Goal: Information Seeking & Learning: Learn about a topic

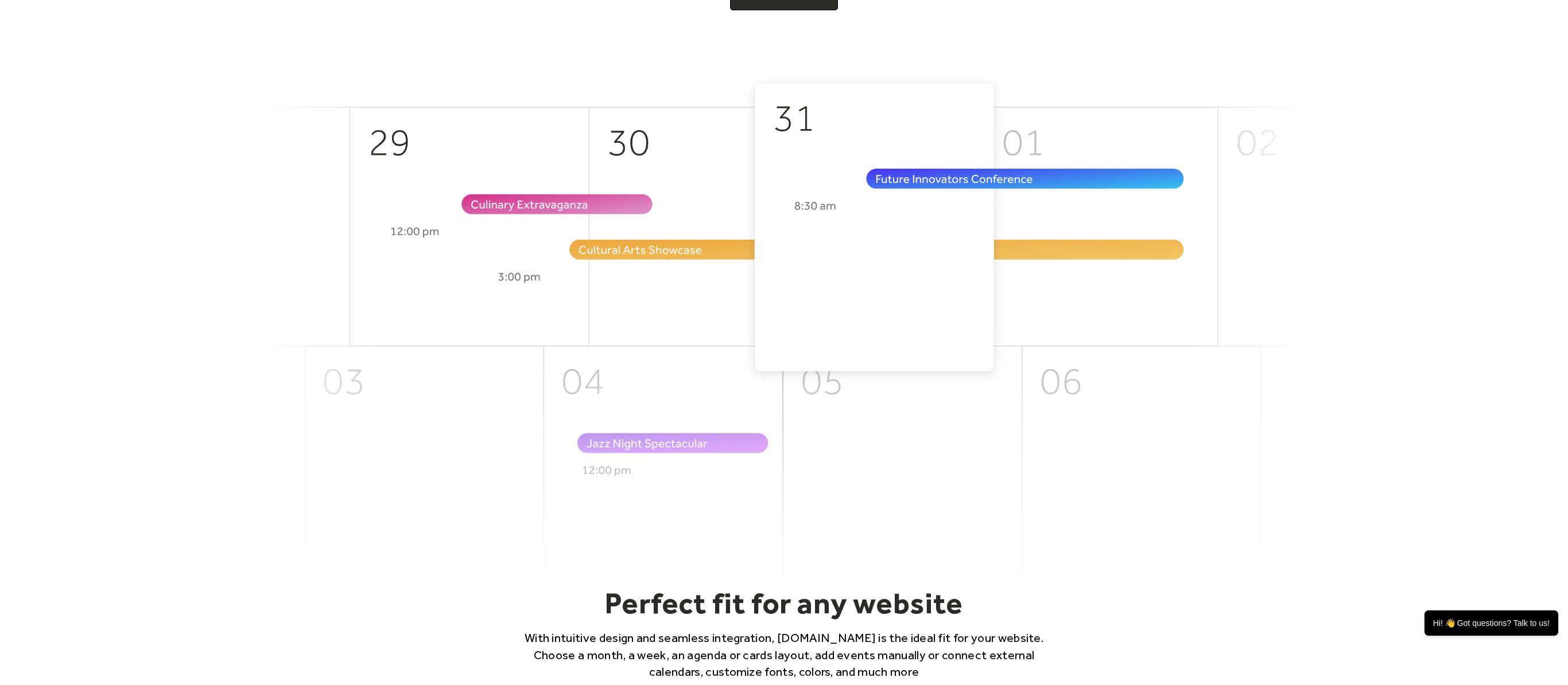
scroll to position [410, 0]
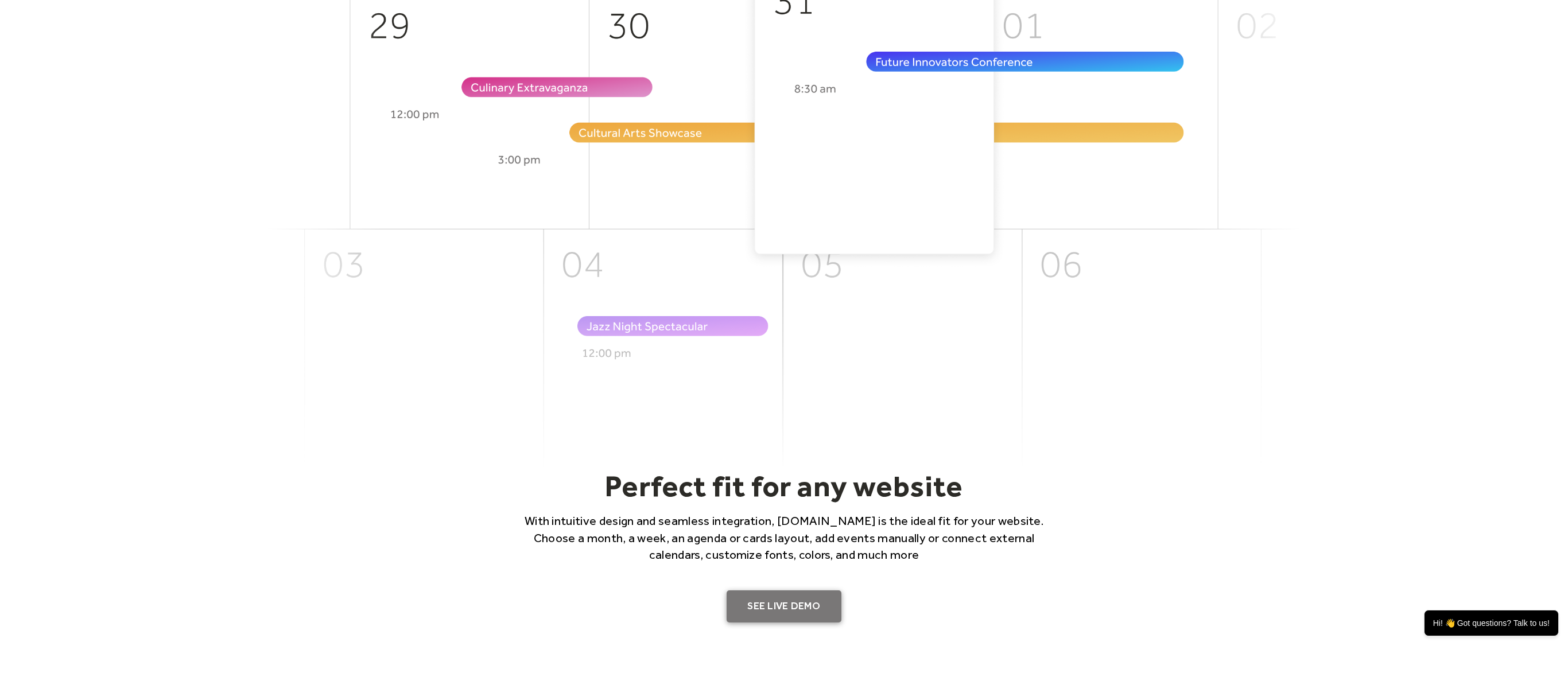
click at [775, 599] on link "SEE LIVE DEMO" at bounding box center [783, 606] width 115 height 32
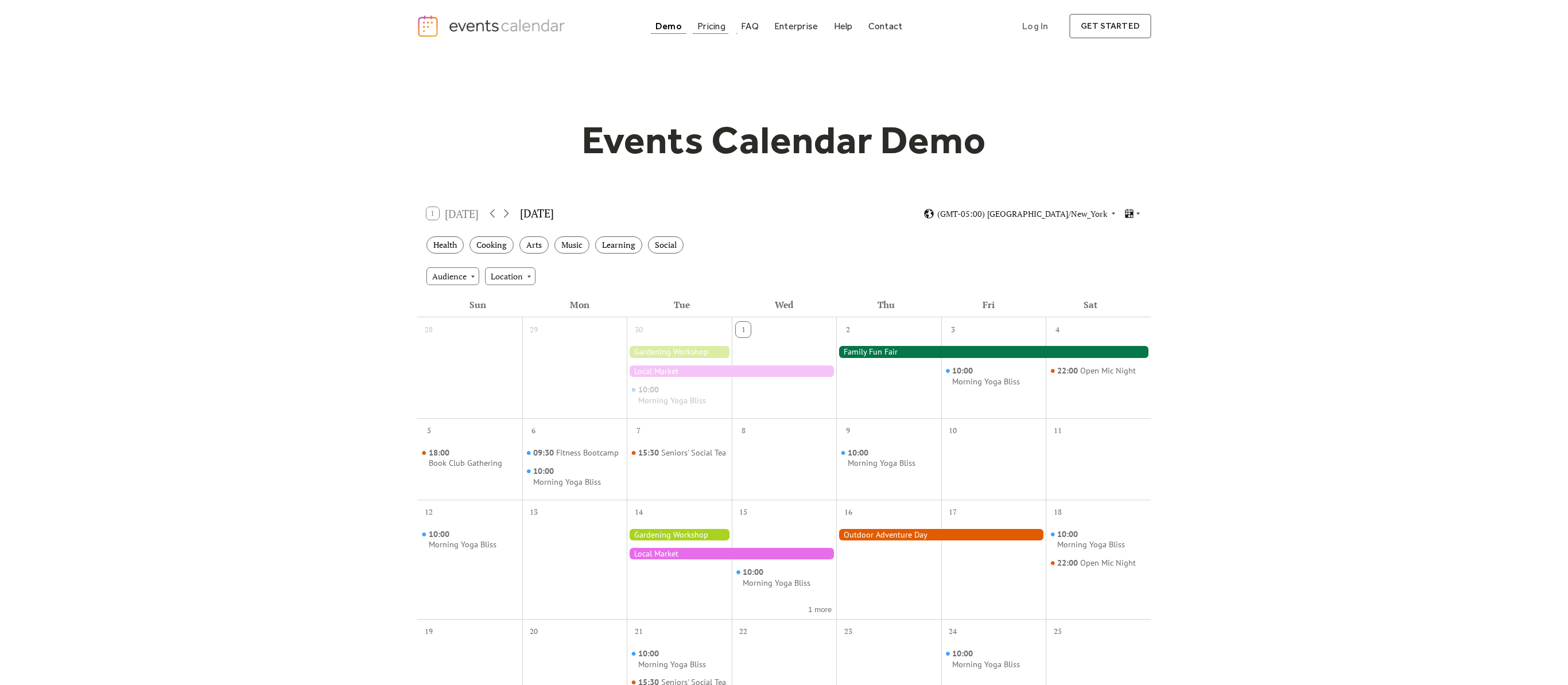
click at [711, 24] on div "Pricing" at bounding box center [711, 26] width 28 height 7
